Goal: Task Accomplishment & Management: Use online tool/utility

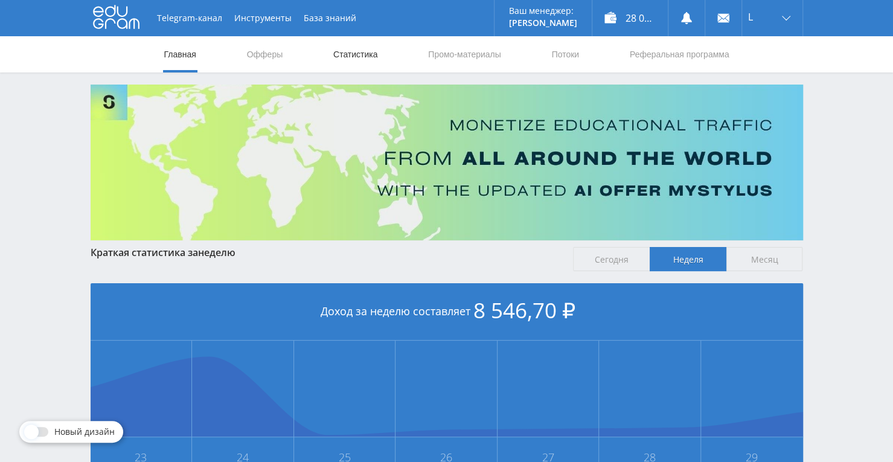
click at [343, 57] on link "Статистика" at bounding box center [355, 54] width 47 height 36
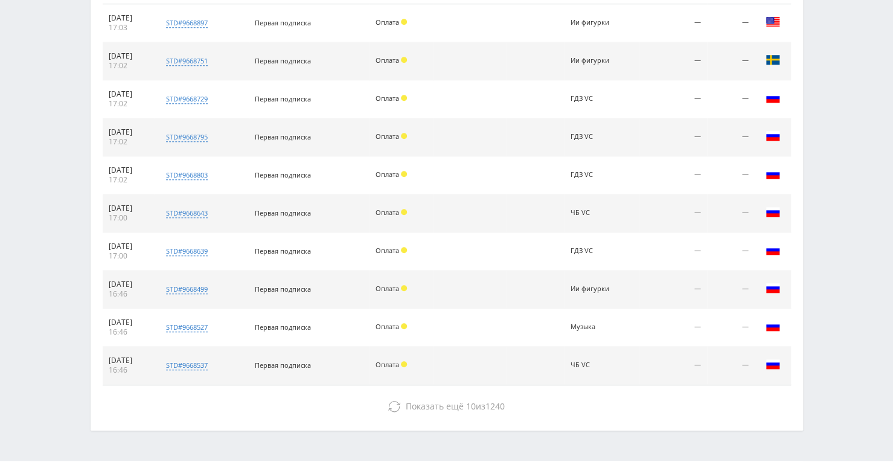
scroll to position [549, 0]
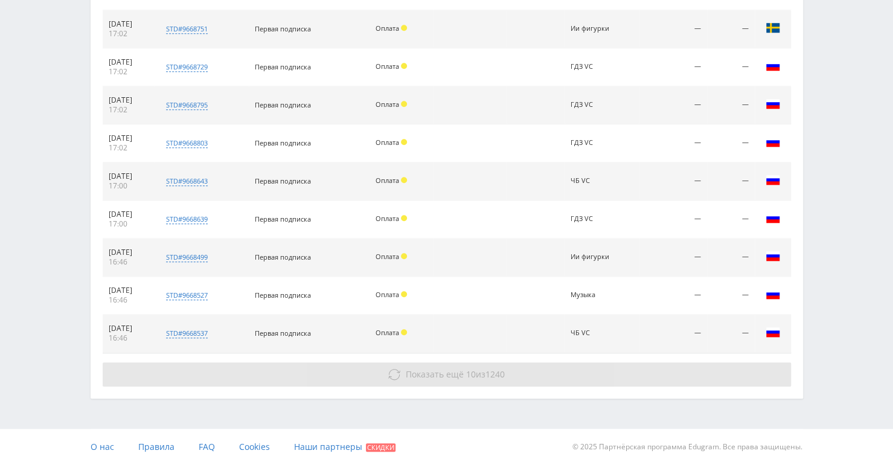
click at [398, 376] on icon at bounding box center [394, 374] width 12 height 12
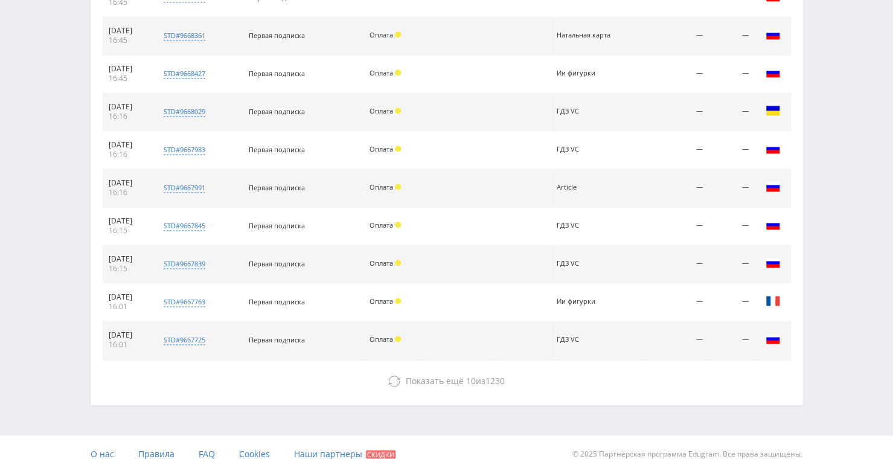
scroll to position [928, 0]
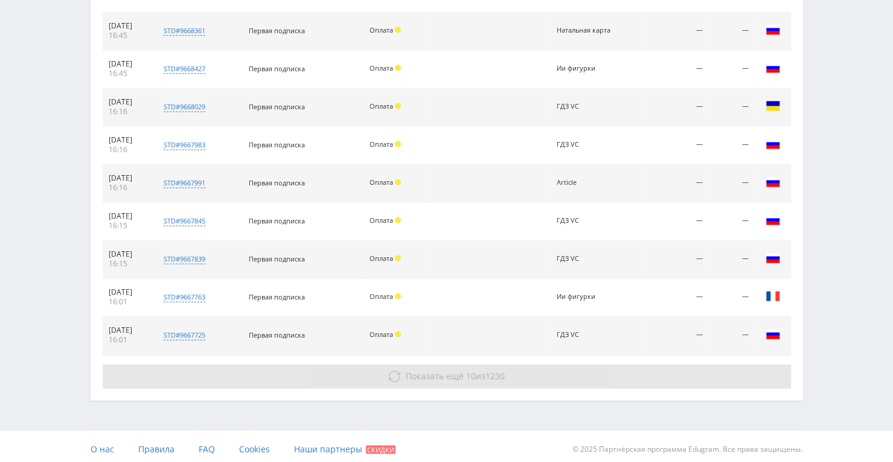
click at [496, 370] on span "1230" at bounding box center [495, 375] width 19 height 11
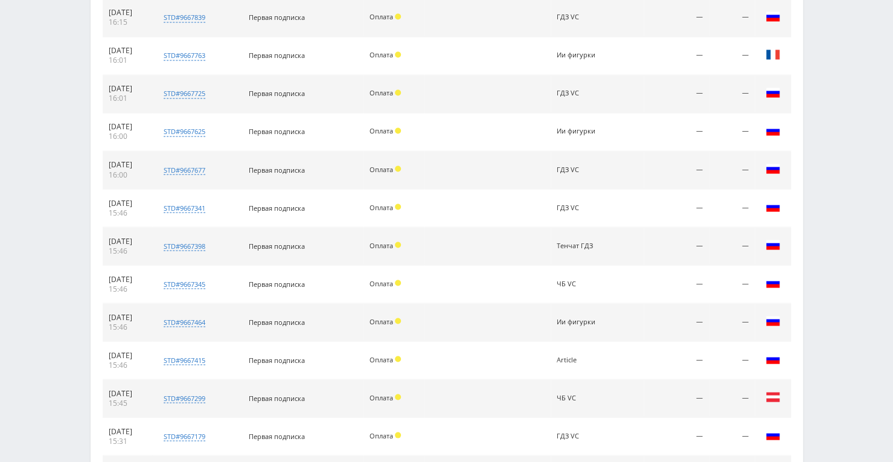
scroll to position [1306, 0]
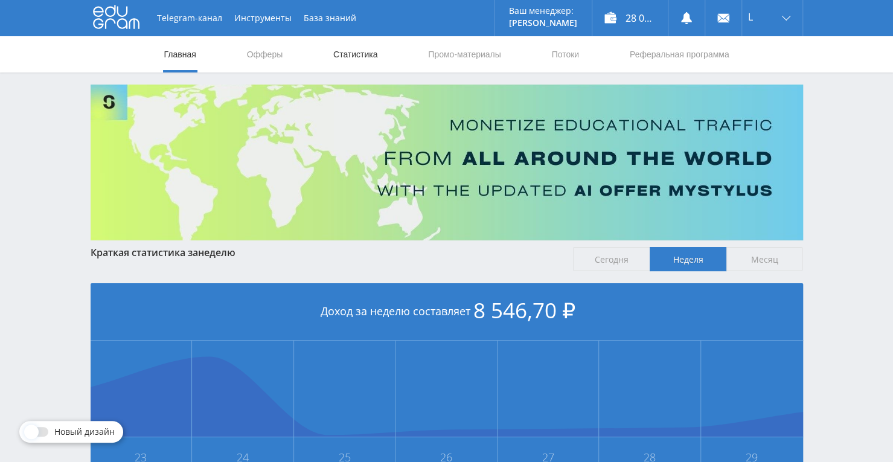
click at [338, 54] on link "Статистика" at bounding box center [355, 54] width 47 height 36
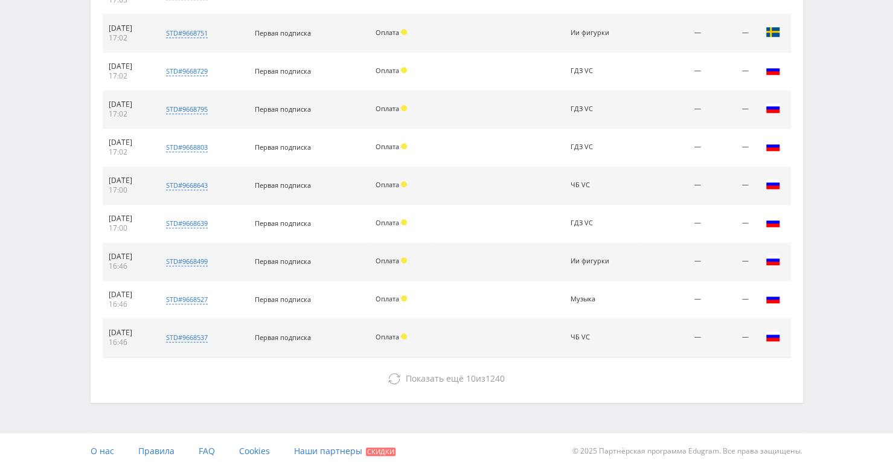
scroll to position [549, 0]
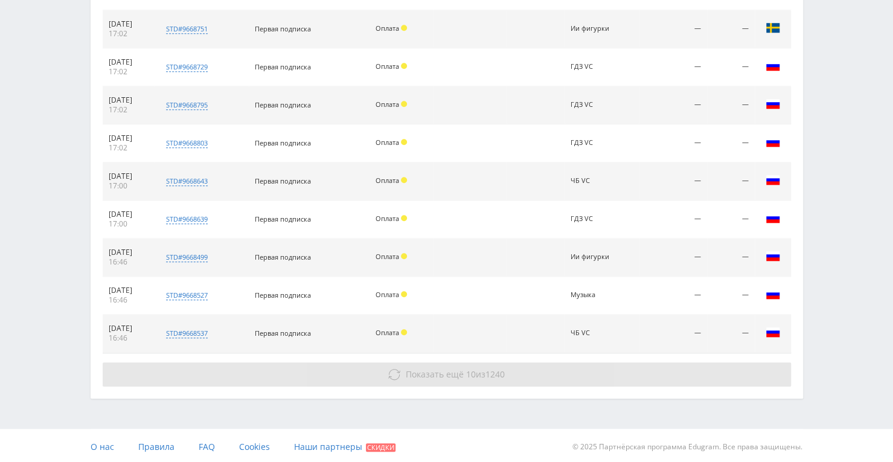
click at [382, 376] on button "Показать ещё 10 из 1240" at bounding box center [447, 374] width 688 height 24
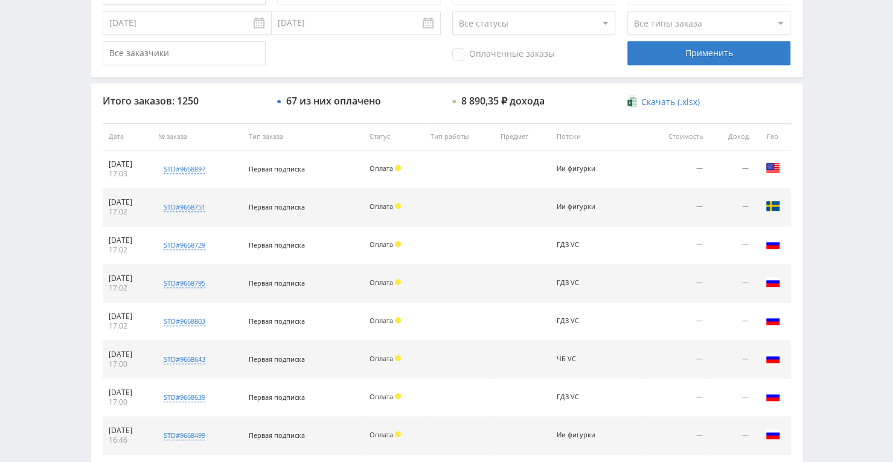
scroll to position [307, 0]
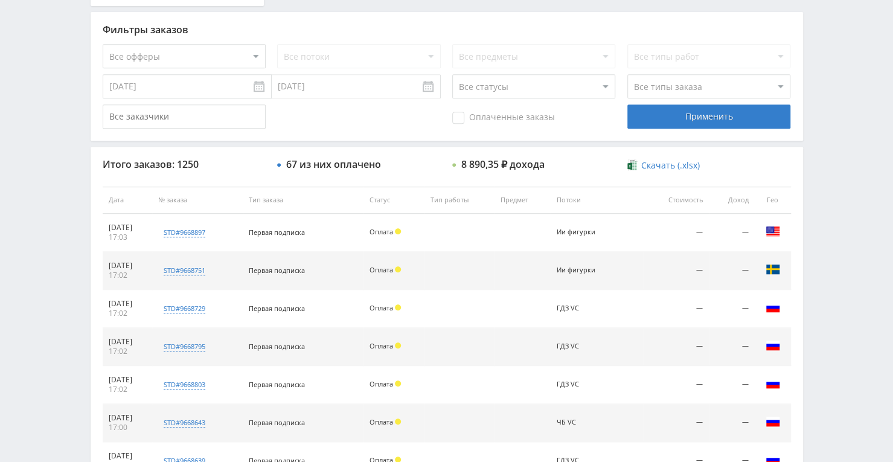
click at [255, 55] on select "Все офферы MyStylus MyStylus - Revshare Кэмп Studybay Автор24 Studybay Brazil S…" at bounding box center [184, 56] width 163 height 24
select select "376"
click at [426, 56] on select "Все потоки Улучшить к-во фото VC Оживить VC Улучшить текст Tenchat Натальная ка…" at bounding box center [358, 56] width 163 height 24
click at [277, 44] on select "Все потоки Улучшить к-во фото VC Оживить VC Улучшить текст Tenchat Натальная ка…" at bounding box center [358, 56] width 163 height 24
click at [653, 116] on div "Применить" at bounding box center [708, 116] width 163 height 24
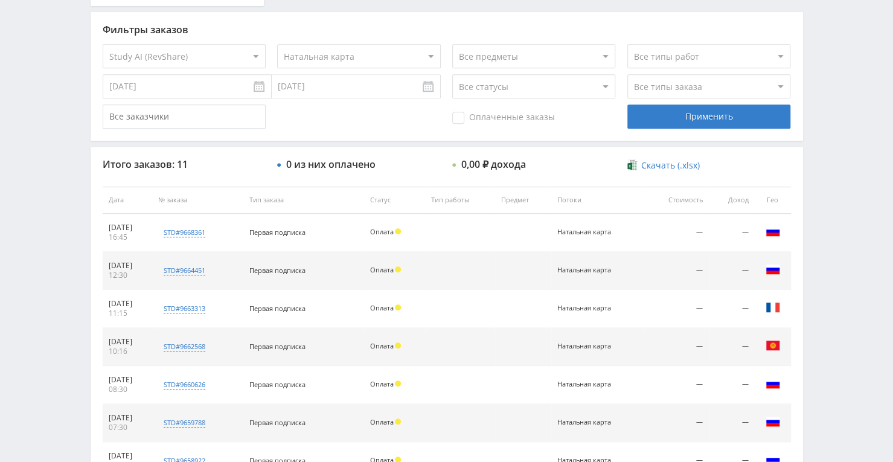
click at [431, 60] on select "Все потоки Улучшить к-во фото VC Оживить VC Улучшить текст Tenchat Натальная ка…" at bounding box center [358, 56] width 163 height 24
select select "6646215"
click at [277, 44] on select "Все потоки Улучшить к-во фото VC Оживить VC Улучшить текст Tenchat Натальная ка…" at bounding box center [358, 56] width 163 height 24
click at [674, 126] on div "Применить" at bounding box center [708, 116] width 163 height 24
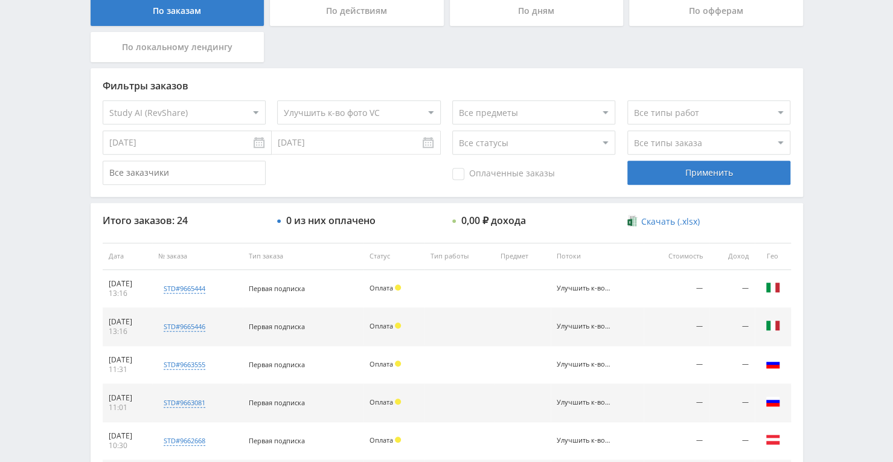
scroll to position [247, 0]
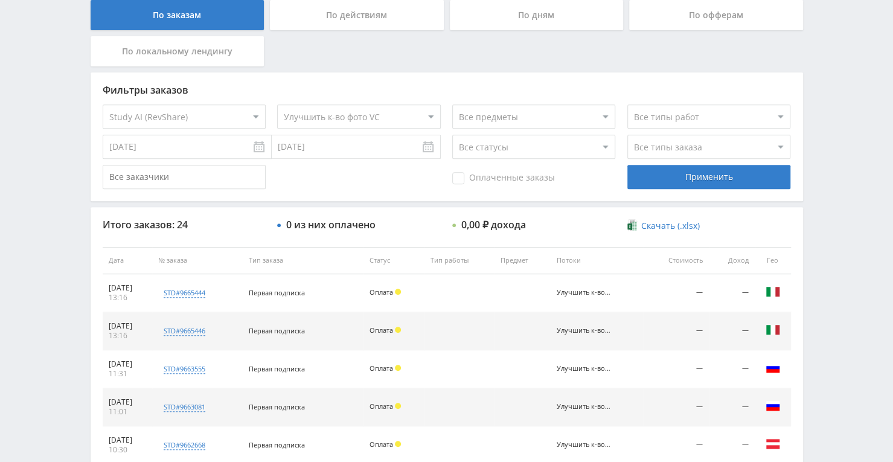
click at [196, 149] on input "[DATE]" at bounding box center [187, 147] width 169 height 24
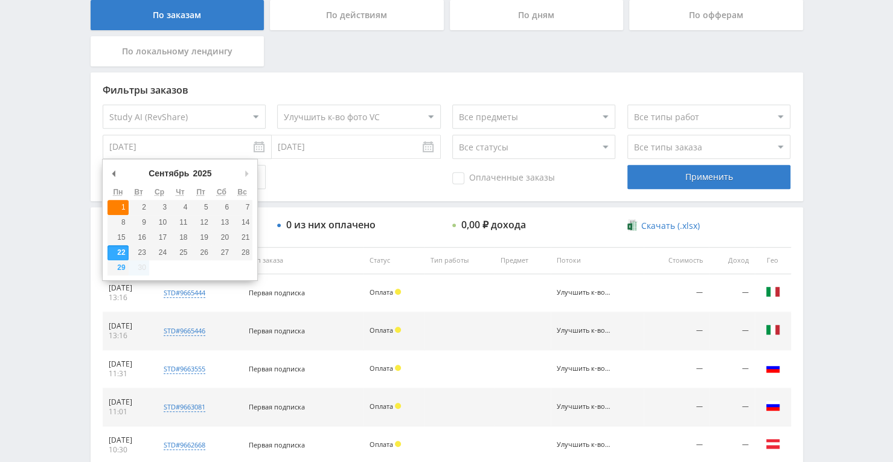
type input "01.09.2025"
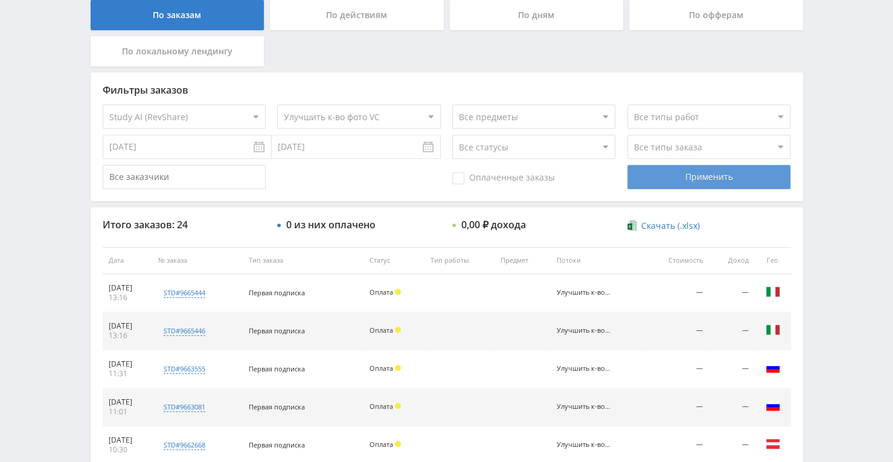
click at [746, 177] on div "Применить" at bounding box center [708, 177] width 163 height 24
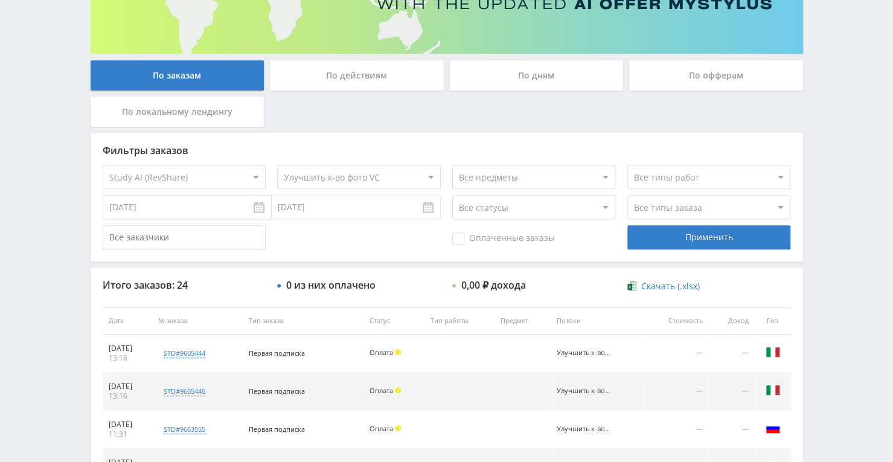
scroll to position [0, 0]
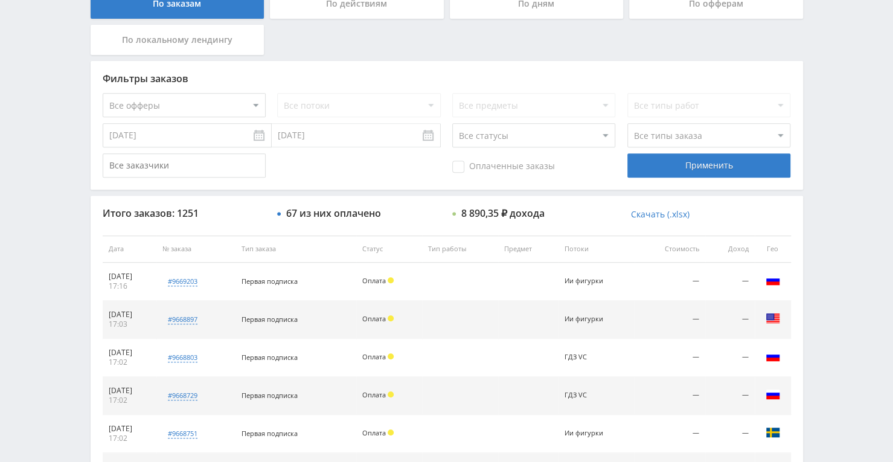
scroll to position [247, 0]
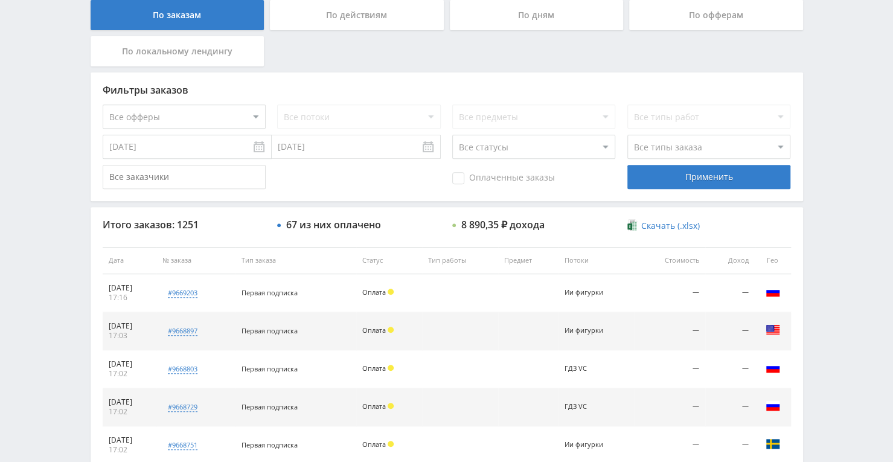
click at [496, 136] on select "Все статусы В аукционе В работе На гарантии Завершен Возврат Черновик" at bounding box center [533, 147] width 163 height 24
select select "3"
click at [452, 135] on select "Все статусы В аукционе В работе На гарантии Завершен Возврат Черновик" at bounding box center [533, 147] width 163 height 24
click at [649, 185] on div "Применить" at bounding box center [708, 177] width 163 height 24
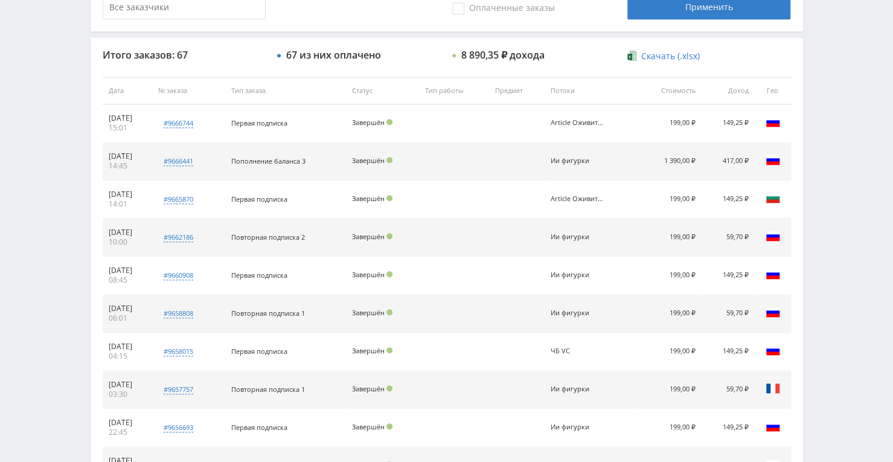
scroll to position [428, 0]
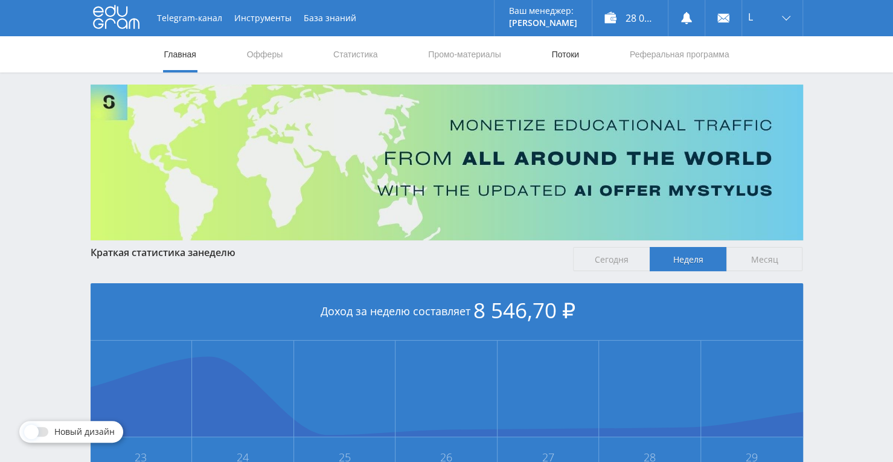
click at [556, 51] on link "Потоки" at bounding box center [565, 54] width 30 height 36
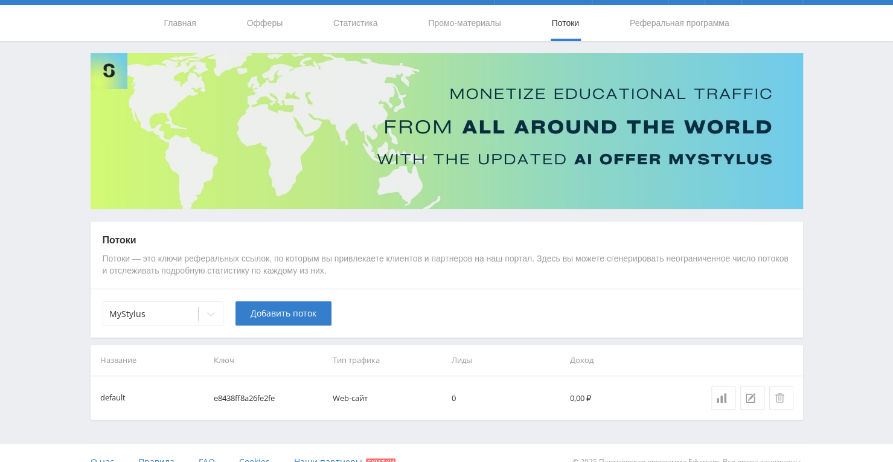
scroll to position [48, 0]
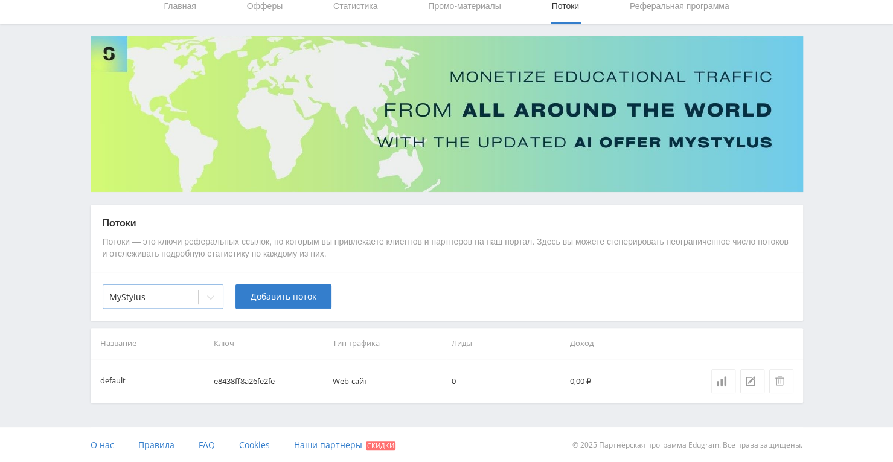
click at [214, 306] on div at bounding box center [211, 297] width 24 height 24
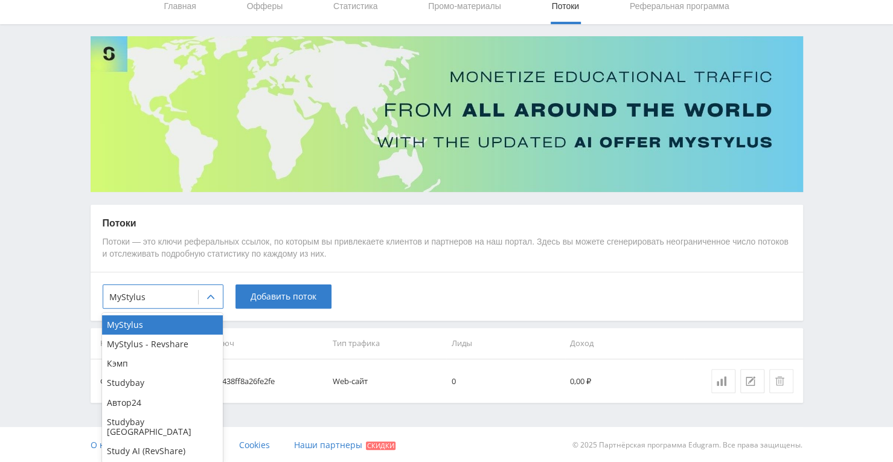
drag, startPoint x: 161, startPoint y: 441, endPoint x: 167, endPoint y: 429, distance: 13.8
click at [160, 441] on div "Study AI (RevShare)" at bounding box center [162, 450] width 121 height 19
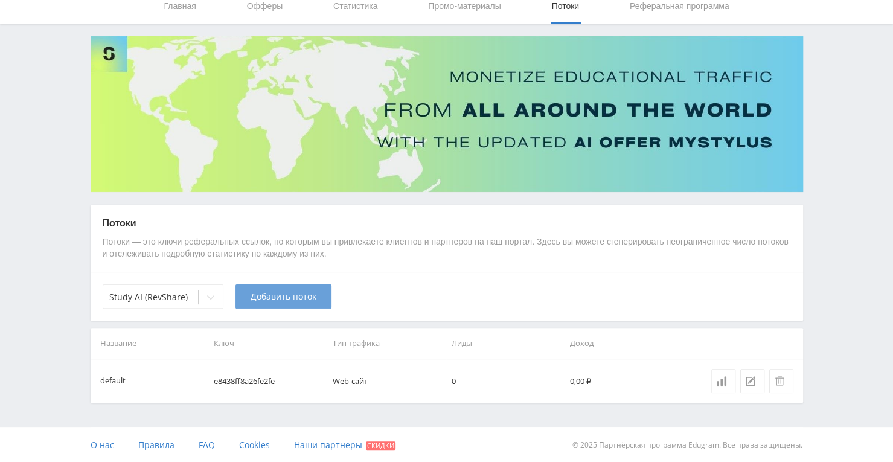
click at [254, 292] on span "Добавить поток" at bounding box center [284, 297] width 66 height 10
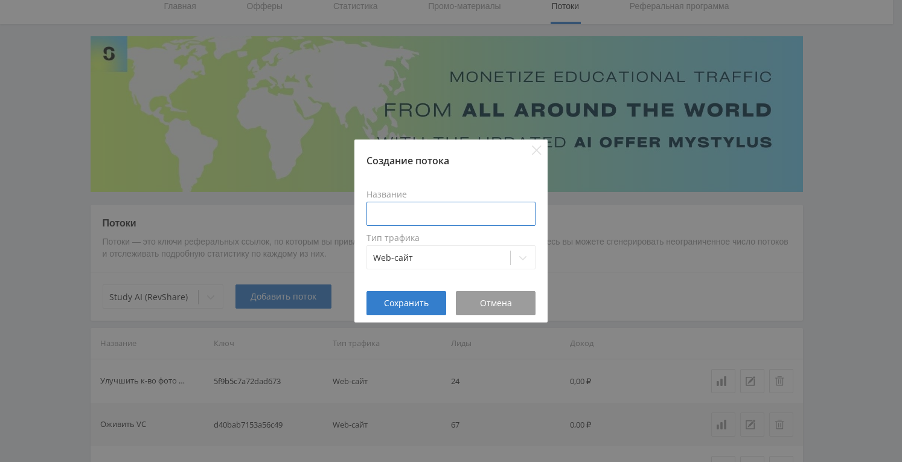
click at [418, 216] on input at bounding box center [451, 214] width 169 height 24
type input "G"
type input "Песни VC"
click at [393, 300] on span "Сохранить" at bounding box center [406, 303] width 45 height 10
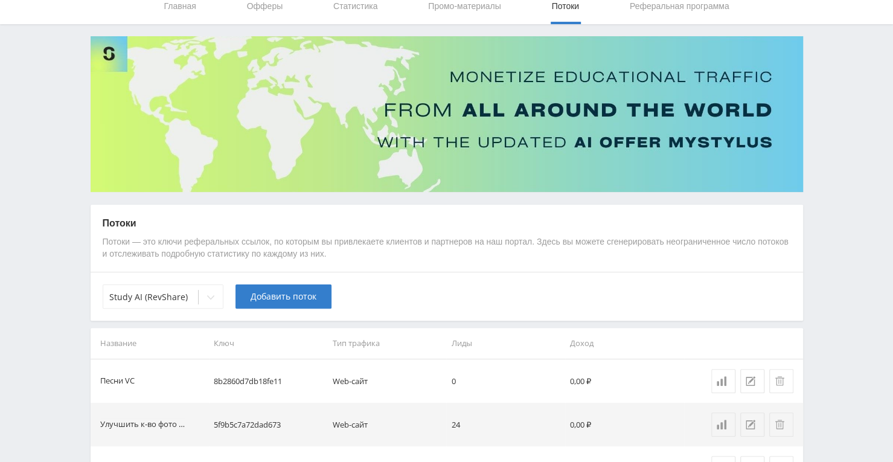
scroll to position [0, 0]
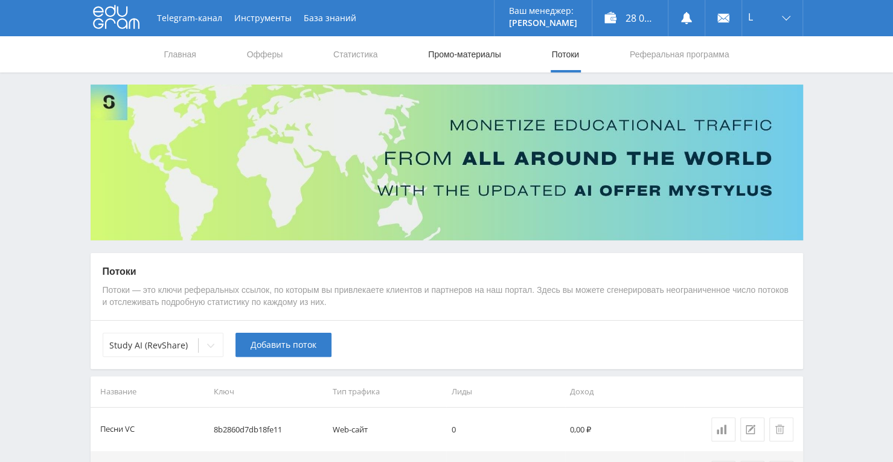
click at [477, 63] on link "Промо-материалы" at bounding box center [464, 54] width 75 height 36
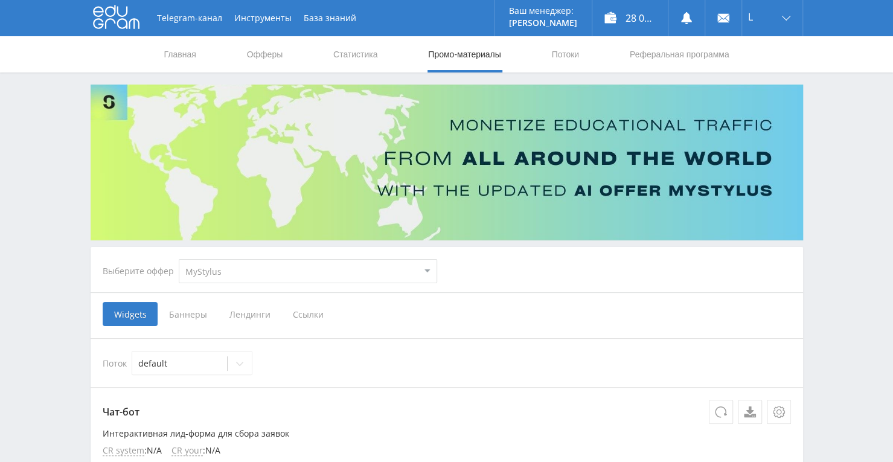
click at [286, 266] on select "MyStylus MyStylus - Revshare Кэмп Studybay Автор24 Studybay [GEOGRAPHIC_DATA] S…" at bounding box center [308, 271] width 258 height 24
select select "376"
click at [179, 259] on select "MyStylus MyStylus - Revshare Кэмп Studybay Автор24 Studybay [GEOGRAPHIC_DATA] S…" at bounding box center [308, 271] width 258 height 24
select select "376"
click at [191, 316] on span "Ссылки" at bounding box center [185, 314] width 54 height 24
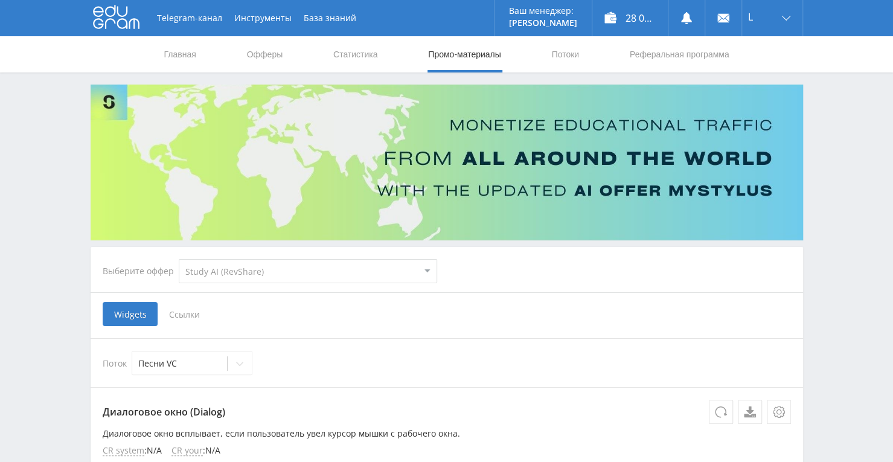
click at [0, 0] on input "Ссылки" at bounding box center [0, 0] width 0 height 0
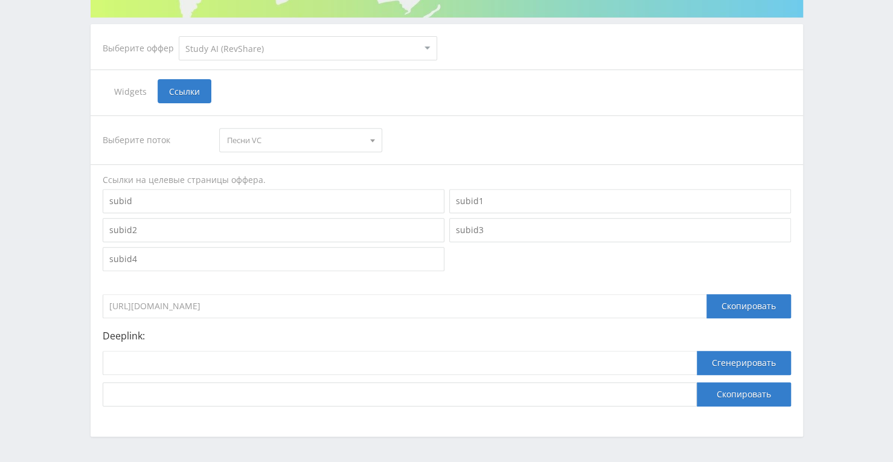
scroll to position [263, 0]
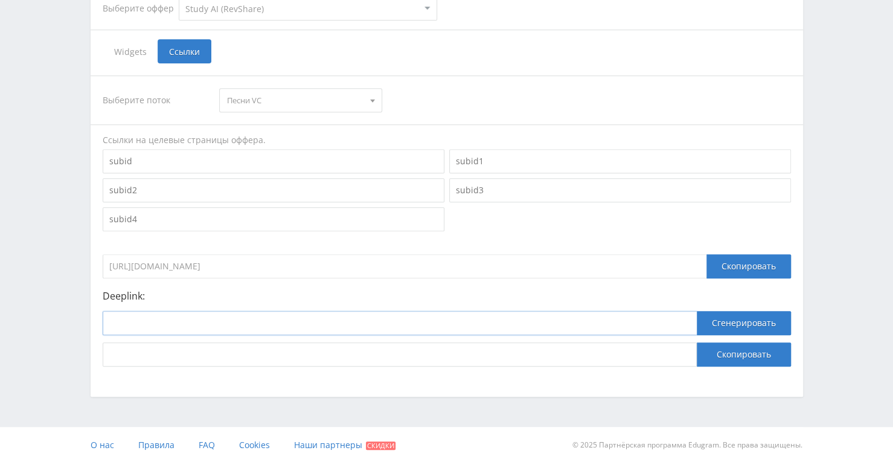
click at [251, 324] on input at bounding box center [400, 323] width 594 height 24
paste input "[URL]"
type input "[URL]"
click at [746, 318] on button "Сгенерировать" at bounding box center [744, 323] width 94 height 24
click at [741, 351] on button "Скопировать" at bounding box center [744, 354] width 94 height 24
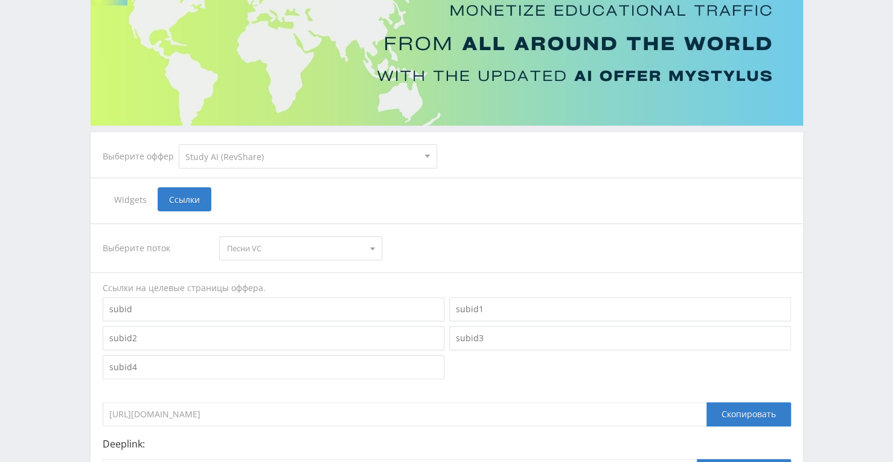
scroll to position [0, 0]
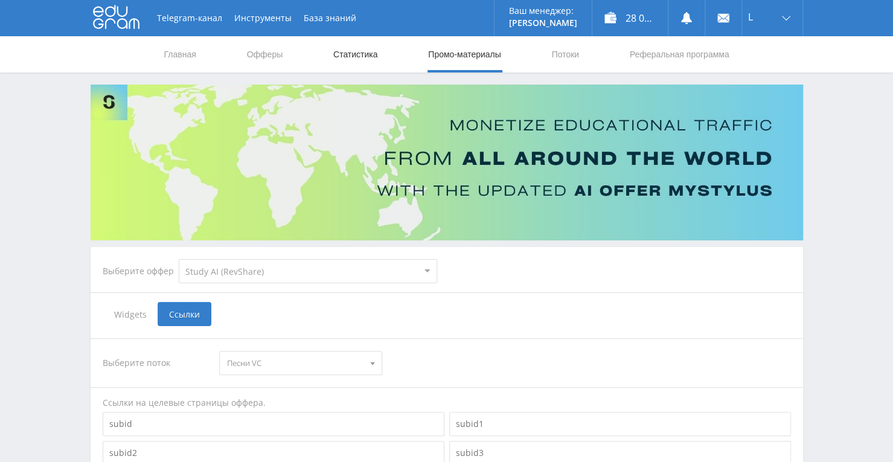
click at [358, 55] on link "Статистика" at bounding box center [355, 54] width 47 height 36
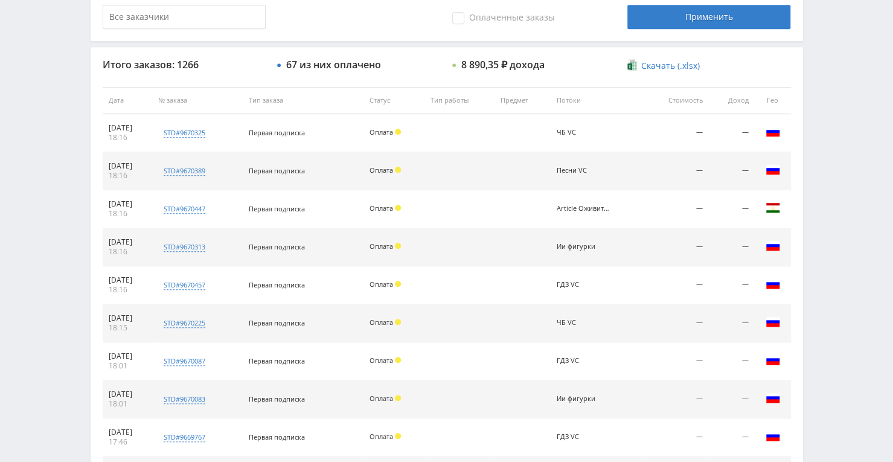
scroll to position [423, 0]
